Goal: Task Accomplishment & Management: Manage account settings

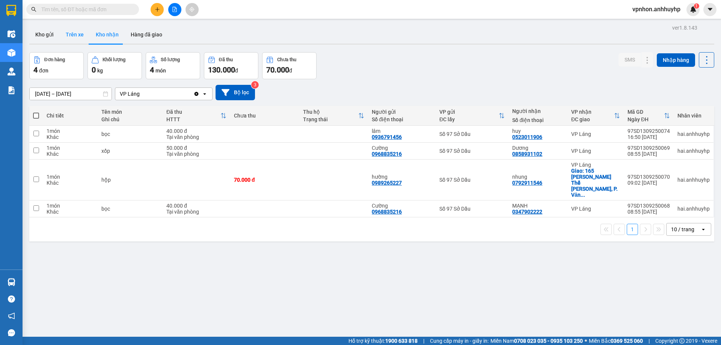
click at [75, 34] on button "Trên xe" at bounding box center [75, 35] width 30 height 18
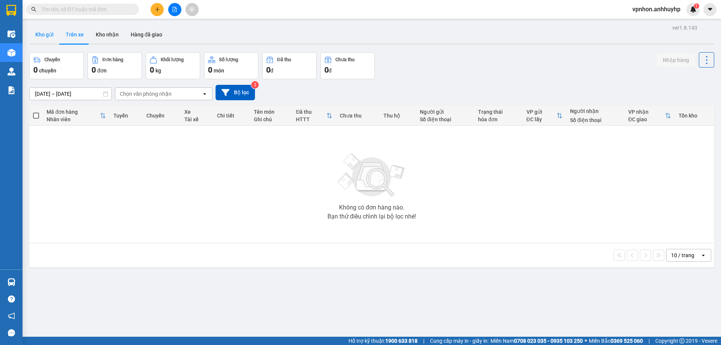
click at [45, 35] on button "Kho gửi" at bounding box center [44, 35] width 30 height 18
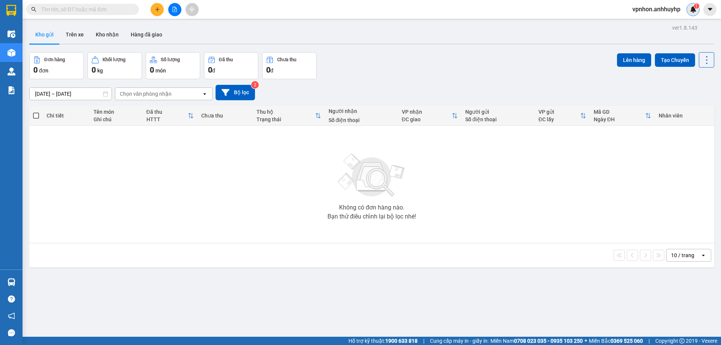
click at [692, 12] on img at bounding box center [693, 9] width 7 height 7
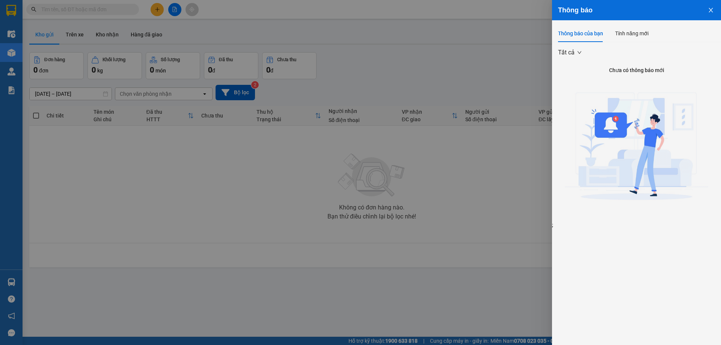
click at [460, 51] on div at bounding box center [360, 172] width 721 height 345
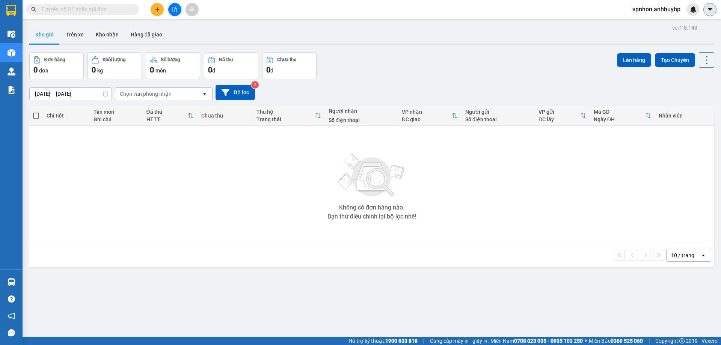
click at [710, 12] on icon "caret-down" at bounding box center [710, 9] width 7 height 7
drag, startPoint x: 710, startPoint y: 9, endPoint x: 706, endPoint y: 28, distance: 18.9
click at [711, 9] on icon "caret-down" at bounding box center [710, 9] width 5 height 3
click at [702, 61] on icon at bounding box center [707, 60] width 11 height 11
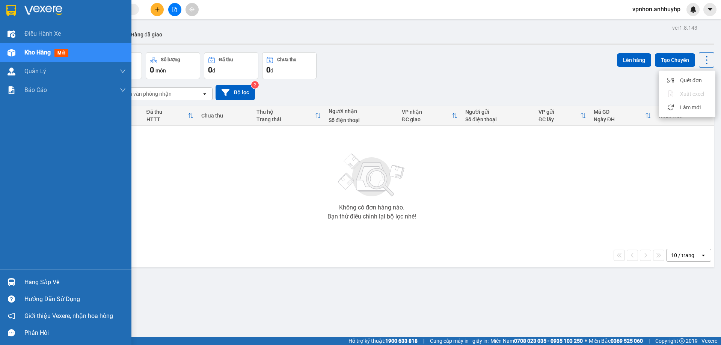
click at [9, 13] on img at bounding box center [11, 10] width 10 height 11
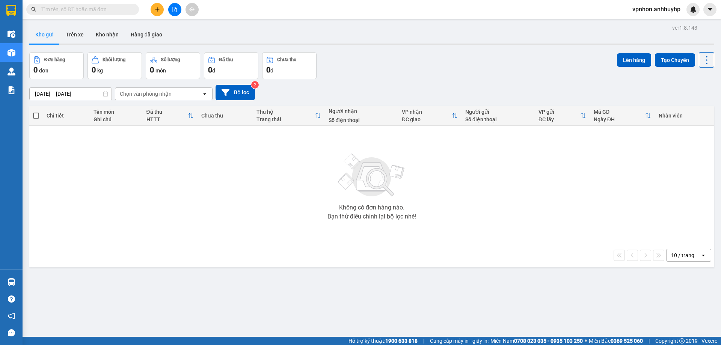
click at [655, 14] on span "vpnhon.anhhuyhp" at bounding box center [657, 9] width 60 height 9
click at [650, 23] on span "Đăng xuất" at bounding box center [659, 23] width 45 height 8
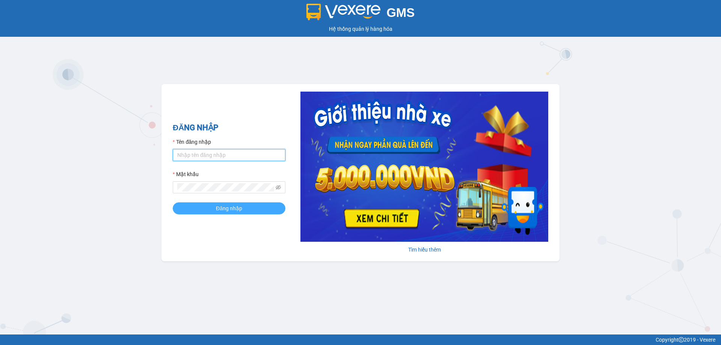
type input "vpnhon.anhhuyhp"
click at [221, 213] on span "Đăng nhập" at bounding box center [229, 208] width 26 height 8
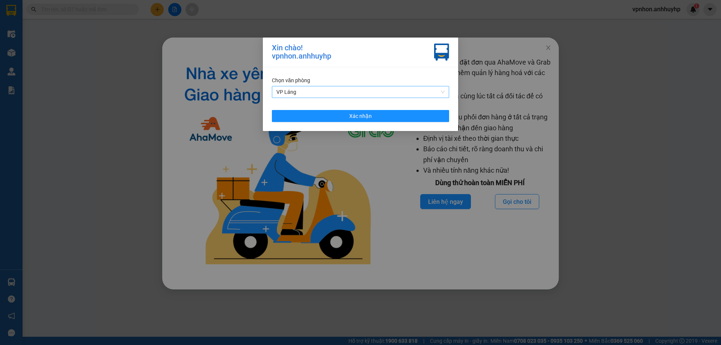
click at [385, 90] on span "VP Láng" at bounding box center [360, 91] width 168 height 11
click at [444, 91] on span "VP Láng" at bounding box center [360, 91] width 168 height 11
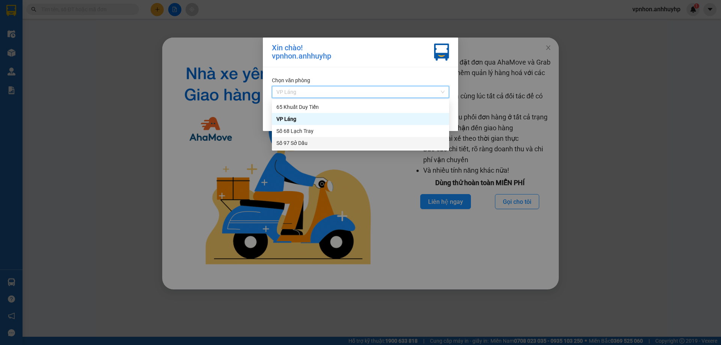
click at [175, 115] on div "[PERSON_NAME]! vpnhon.anhhuyhp [PERSON_NAME] [PERSON_NAME] [PERSON_NAME]" at bounding box center [360, 172] width 721 height 345
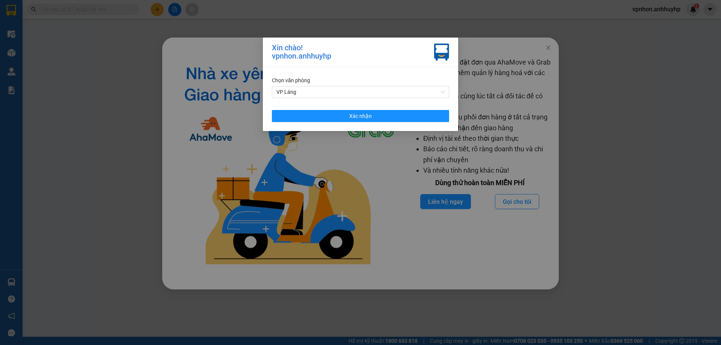
click at [636, 60] on div "[PERSON_NAME]! vpnhon.anhhuyhp [PERSON_NAME] [PERSON_NAME] [PERSON_NAME]" at bounding box center [360, 172] width 721 height 345
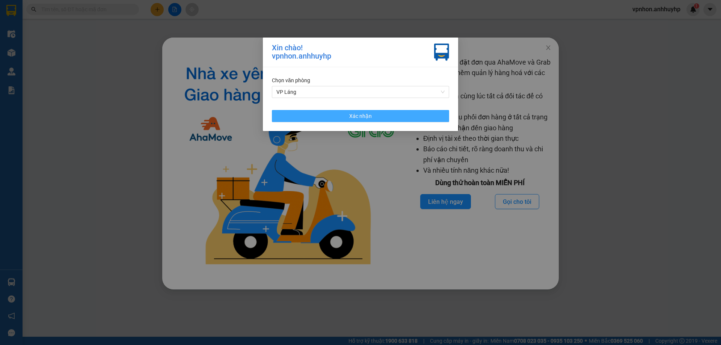
click at [417, 117] on button "Xác nhận" at bounding box center [360, 116] width 177 height 12
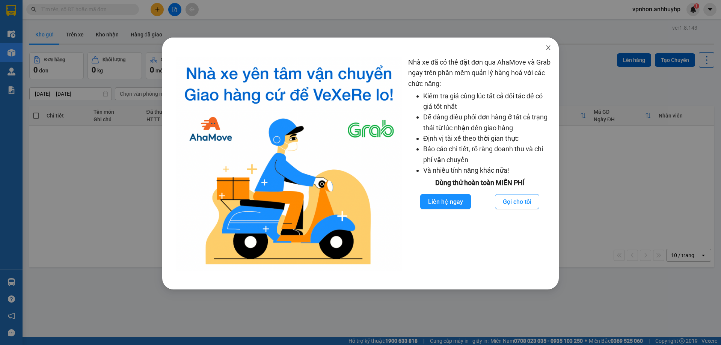
click at [550, 52] on span "Close" at bounding box center [548, 48] width 21 height 21
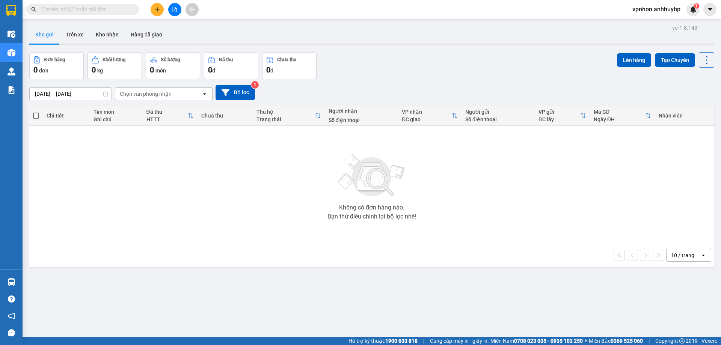
click at [668, 12] on span "vpnhon.anhhuyhp" at bounding box center [657, 9] width 60 height 9
click at [652, 23] on span "Đăng xuất" at bounding box center [659, 23] width 45 height 8
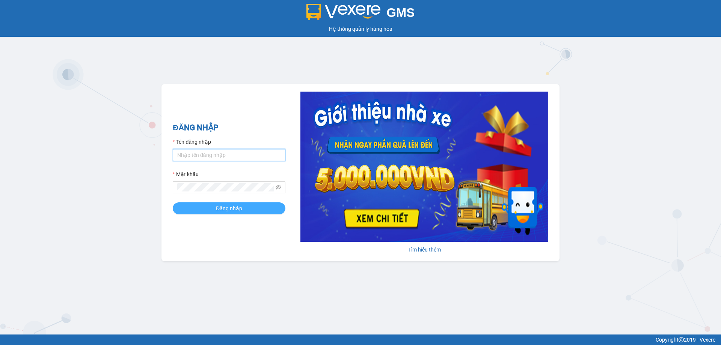
type input "vpnhon.anhhuyhp"
click at [262, 202] on button "Đăng nhập" at bounding box center [229, 208] width 113 height 12
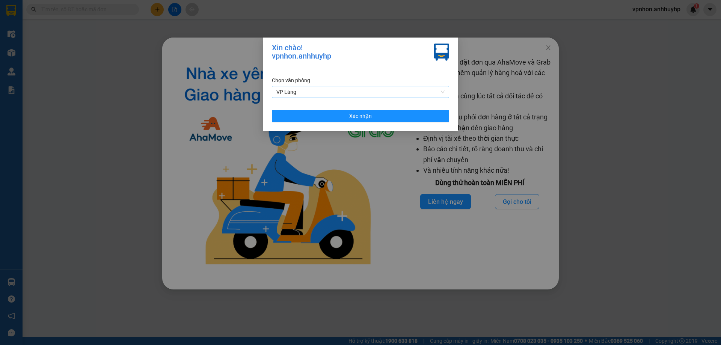
click at [437, 91] on span "VP Láng" at bounding box center [360, 91] width 168 height 11
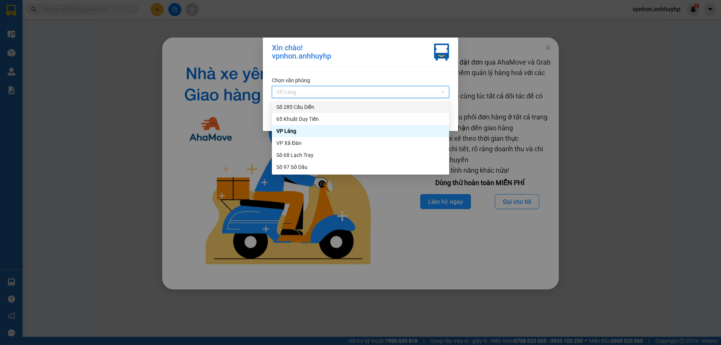
click at [318, 108] on div "Số 285 Cầu Diễn" at bounding box center [360, 107] width 168 height 8
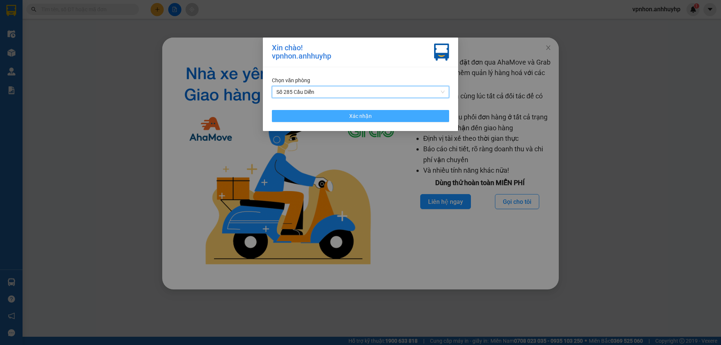
click at [338, 119] on button "Xác nhận" at bounding box center [360, 116] width 177 height 12
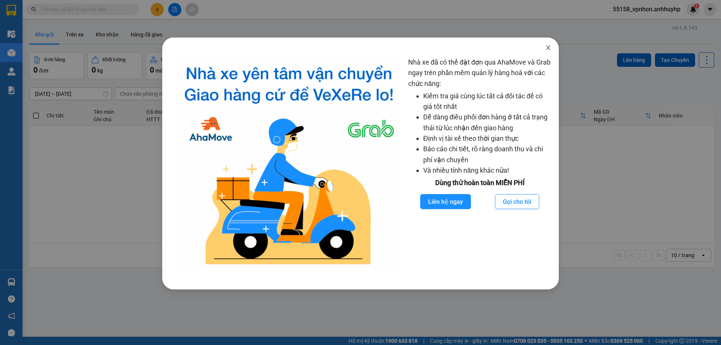
click at [545, 51] on span "Close" at bounding box center [548, 48] width 21 height 21
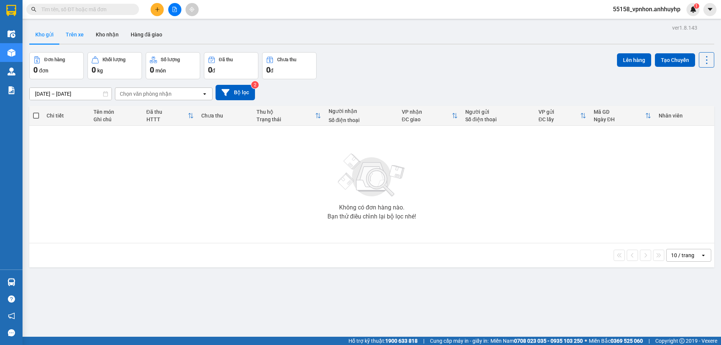
click at [72, 29] on button "Trên xe" at bounding box center [75, 35] width 30 height 18
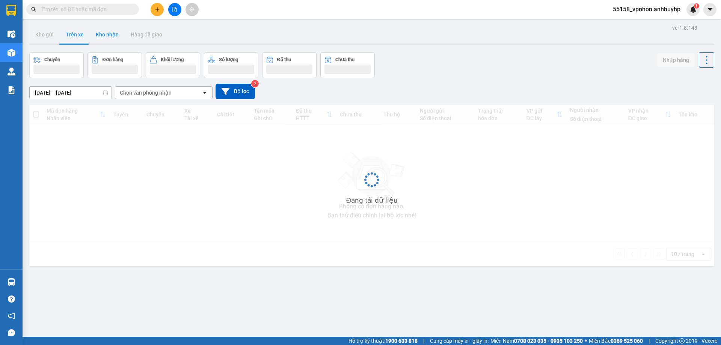
click at [101, 32] on button "Kho nhận" at bounding box center [107, 35] width 35 height 18
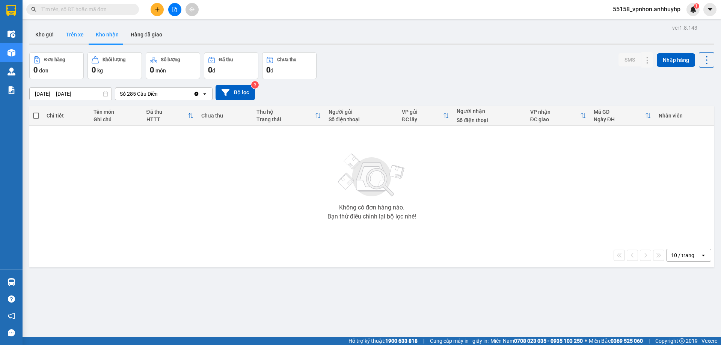
click at [72, 35] on button "Trên xe" at bounding box center [75, 35] width 30 height 18
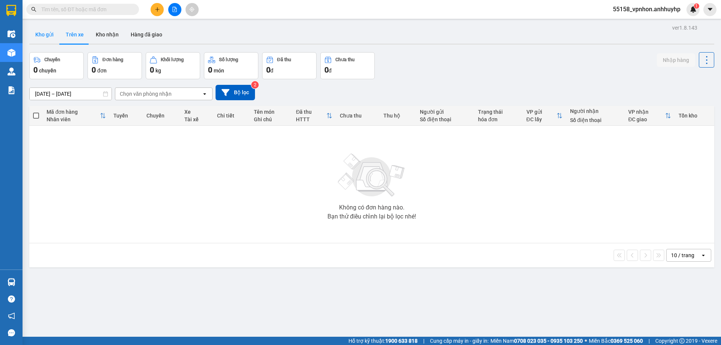
click at [52, 35] on button "Kho gửi" at bounding box center [44, 35] width 30 height 18
